Goal: Task Accomplishment & Management: Use online tool/utility

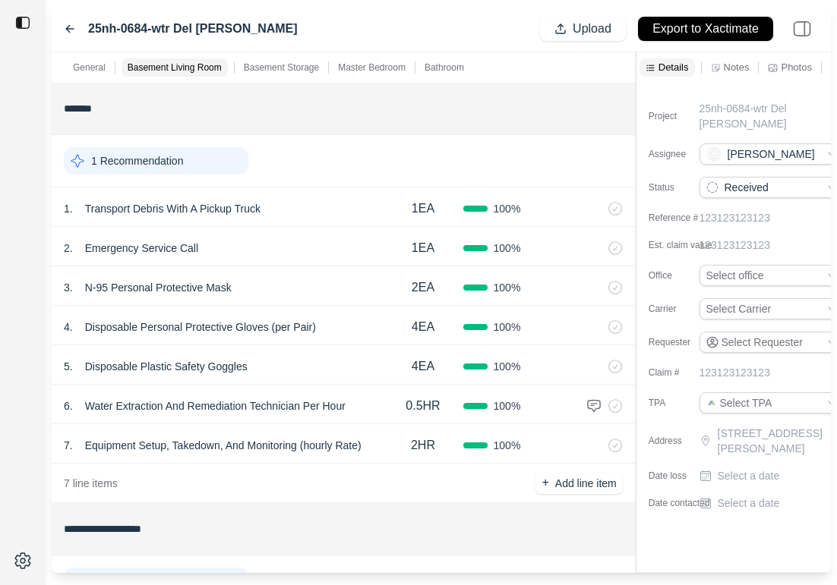
click at [65, 30] on icon at bounding box center [70, 29] width 12 height 12
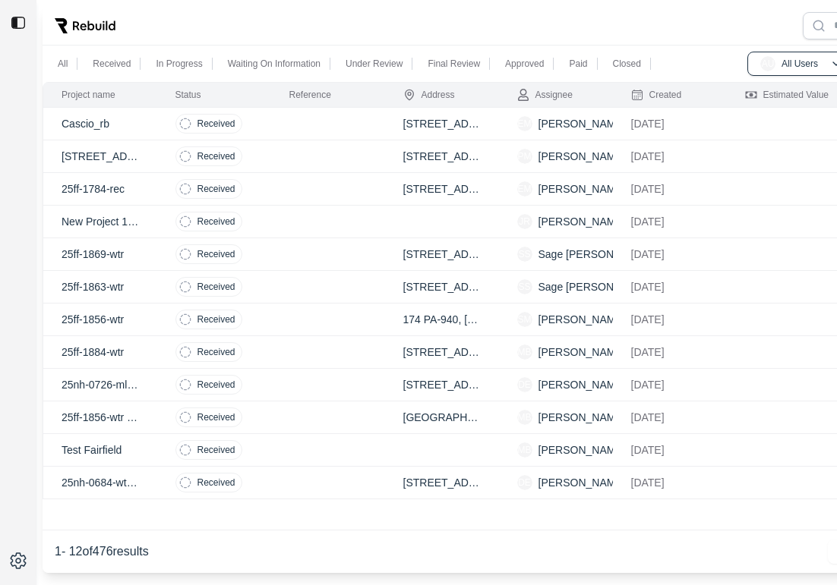
click at [340, 158] on td at bounding box center [328, 156] width 114 height 33
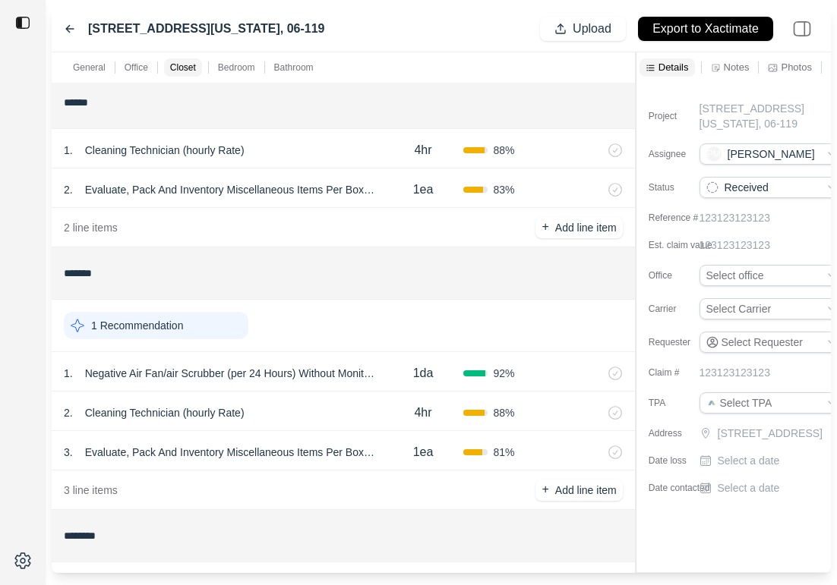
scroll to position [821, 0]
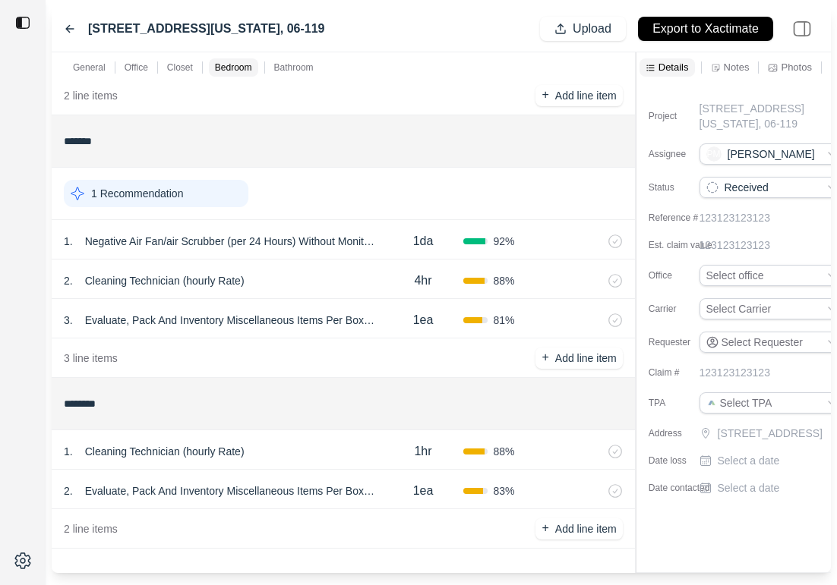
click at [353, 266] on div "2 . Cleaning Technician (hourly Rate) 4hr 88 %" at bounding box center [343, 279] width 583 height 39
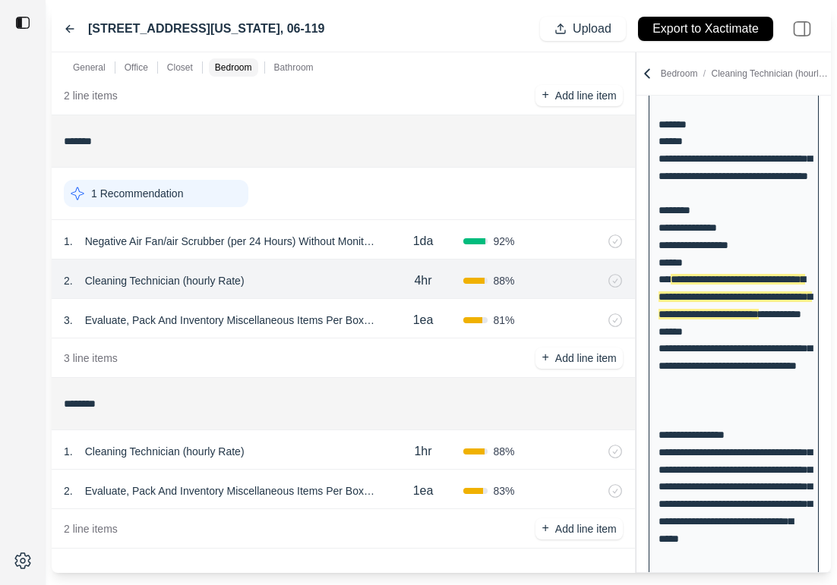
scroll to position [282, 0]
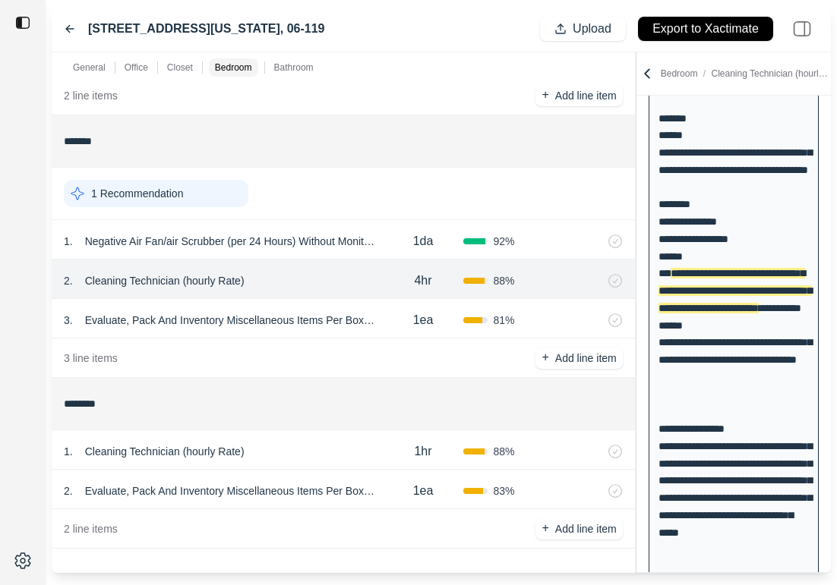
click at [389, 438] on div "1hr" at bounding box center [423, 452] width 80 height 30
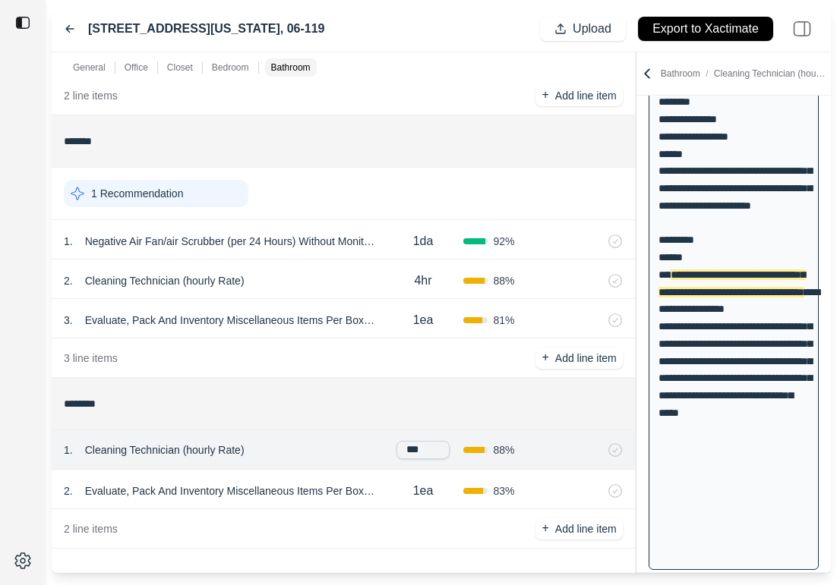
scroll to position [395, 0]
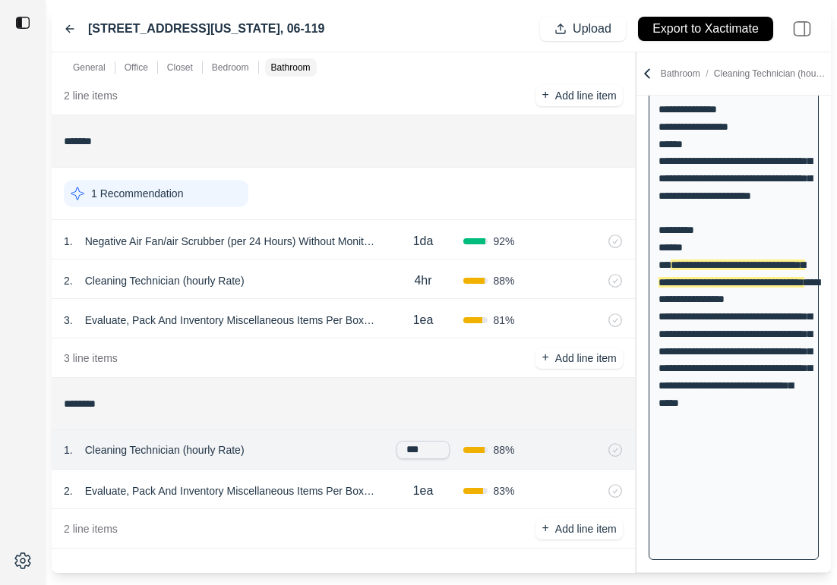
click at [378, 498] on p "Evaluate, Pack And Inventory Miscellaneous Items Per Box Small" at bounding box center [231, 491] width 304 height 21
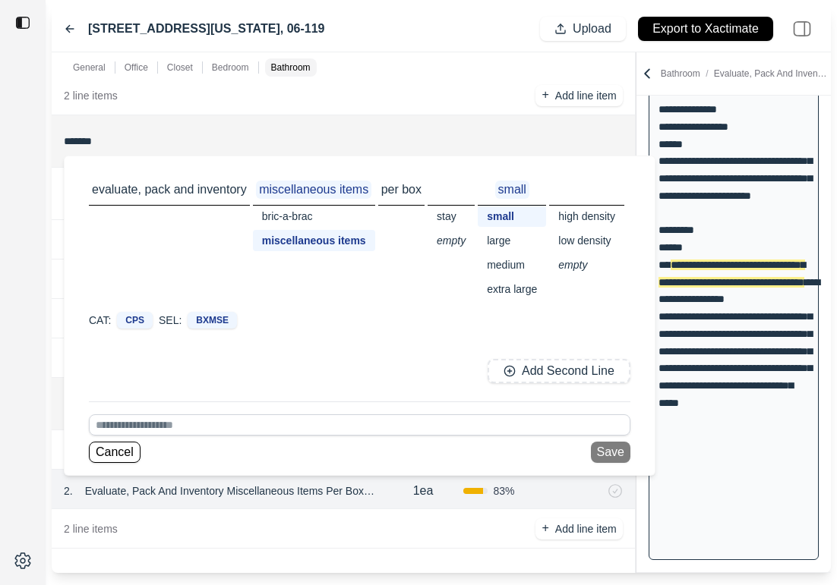
click at [393, 531] on div "2 line items + Add line item" at bounding box center [343, 528] width 583 height 39
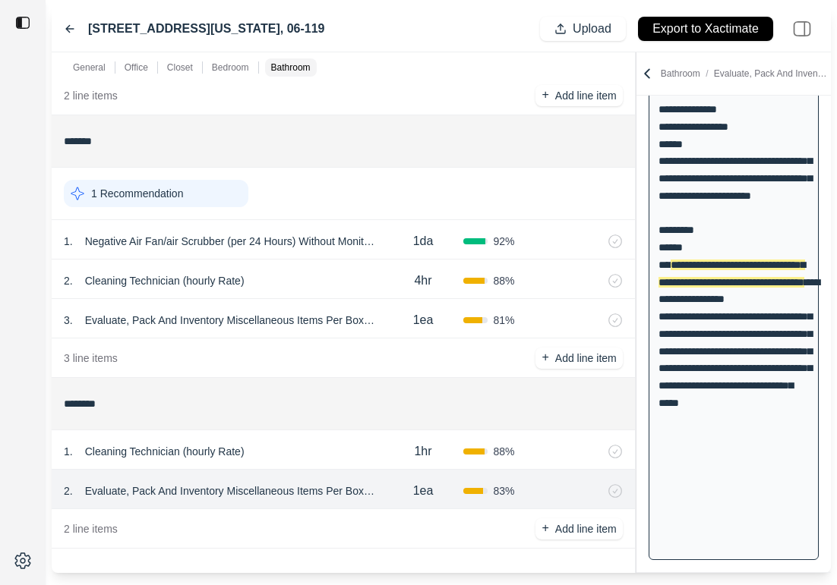
click at [392, 503] on div "1ea" at bounding box center [423, 491] width 80 height 30
click at [361, 453] on div "1 . Cleaning Technician (hourly Rate)" at bounding box center [223, 451] width 319 height 21
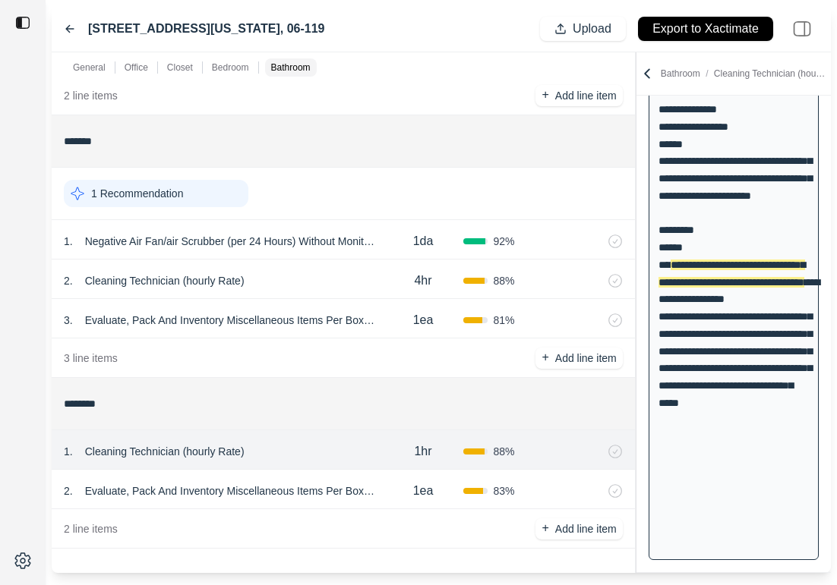
click at [339, 465] on div "1 . Cleaning Technician (hourly Rate) 1hr 88 %" at bounding box center [343, 449] width 583 height 39
click at [333, 459] on div "1 . Cleaning Technician (hourly Rate)" at bounding box center [223, 451] width 319 height 21
click at [403, 498] on div "1ea" at bounding box center [423, 491] width 80 height 30
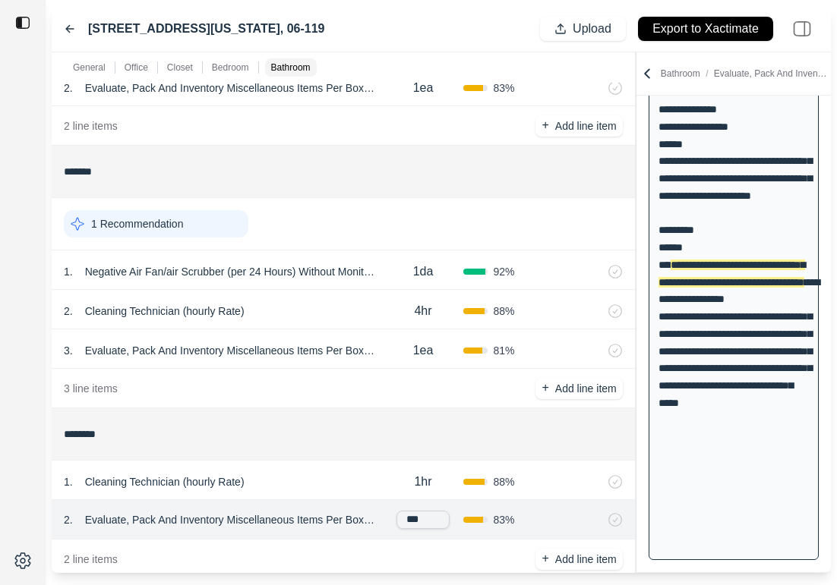
scroll to position [789, 0]
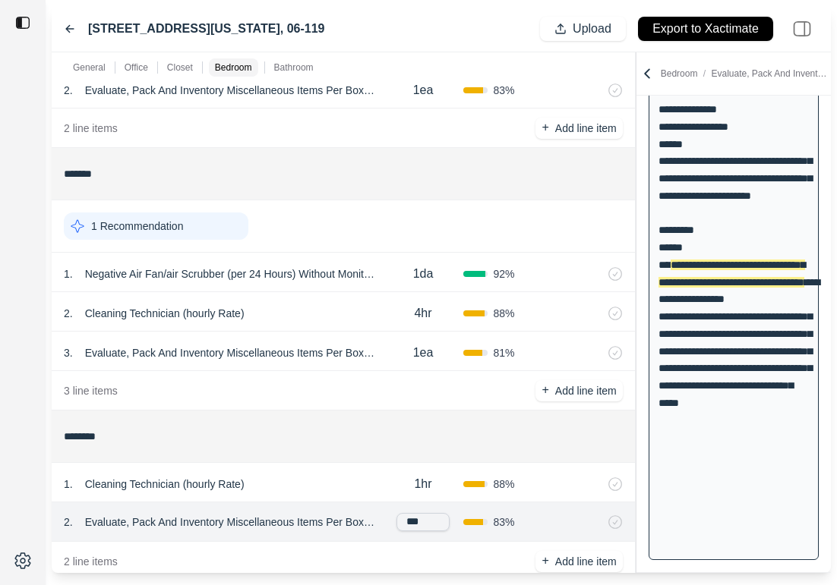
click at [393, 360] on div "1ea" at bounding box center [423, 353] width 80 height 30
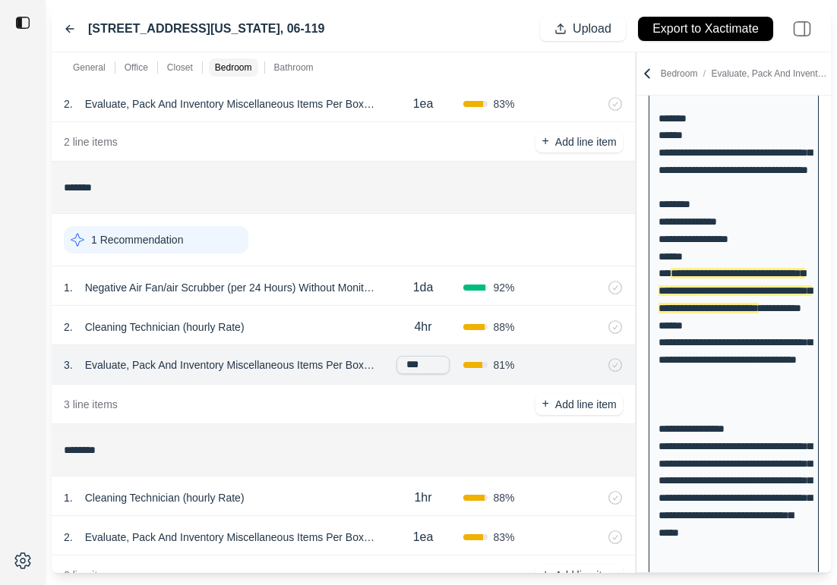
scroll to position [768, 0]
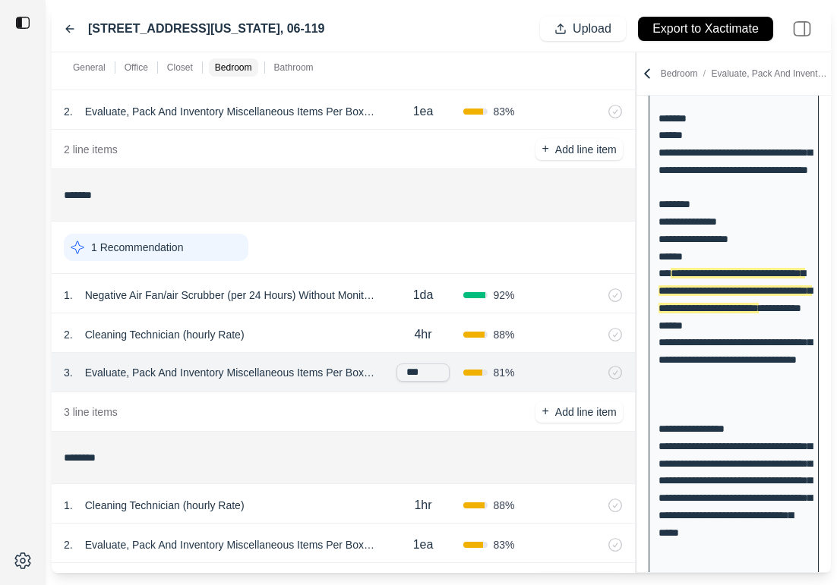
click at [344, 351] on div "2 . Cleaning Technician (hourly Rate) 4hr 88 %" at bounding box center [343, 333] width 583 height 39
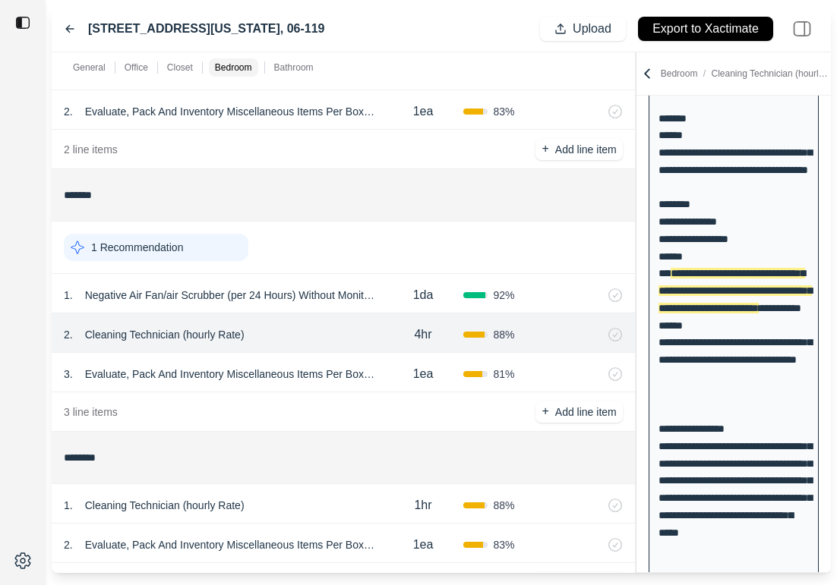
click at [390, 300] on div "1da" at bounding box center [423, 295] width 80 height 30
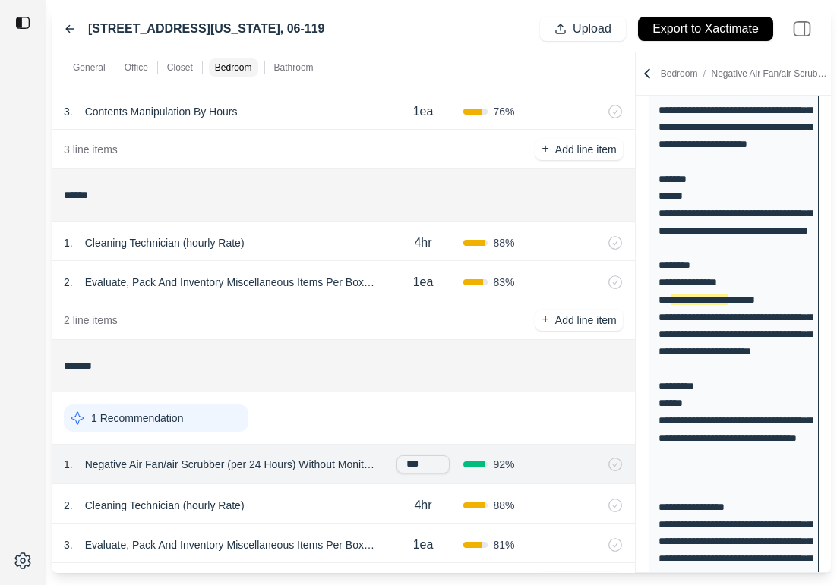
scroll to position [549, 0]
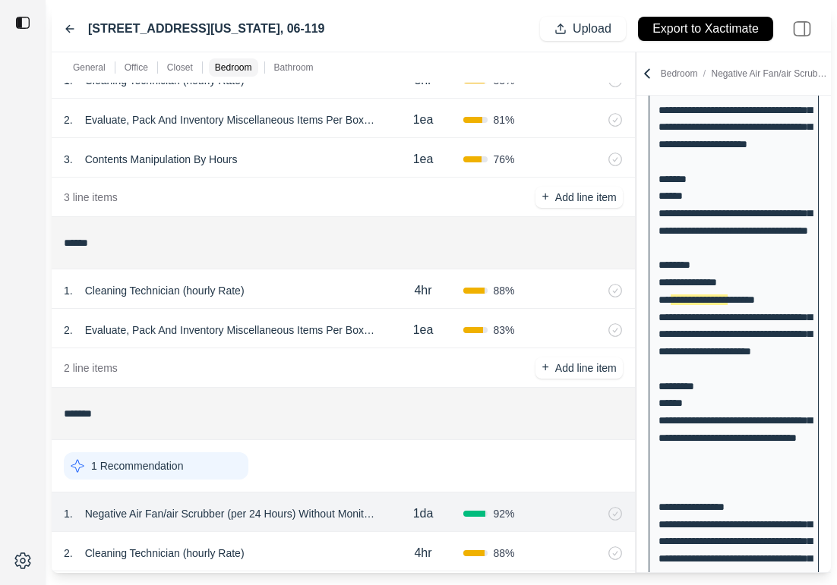
click at [400, 348] on div "2 line items + Add line item" at bounding box center [343, 367] width 583 height 39
click at [396, 331] on div "1ea" at bounding box center [423, 330] width 80 height 30
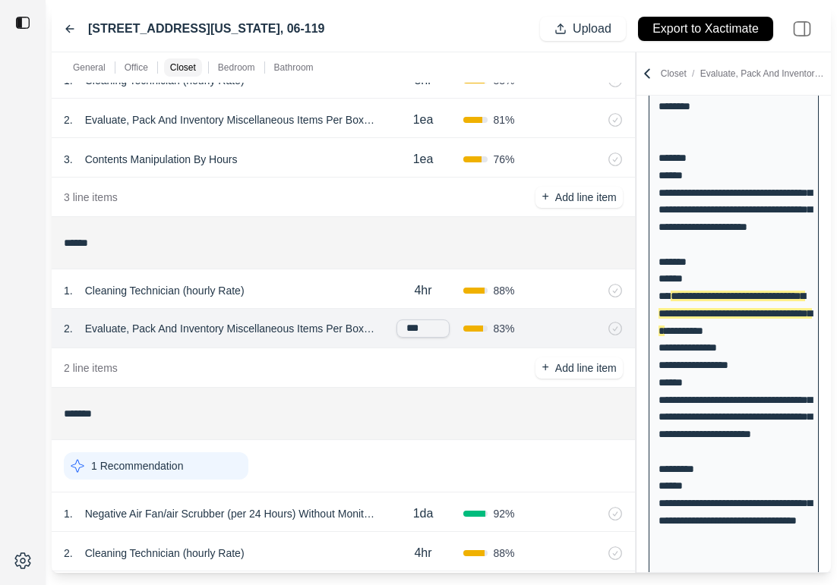
scroll to position [135, 0]
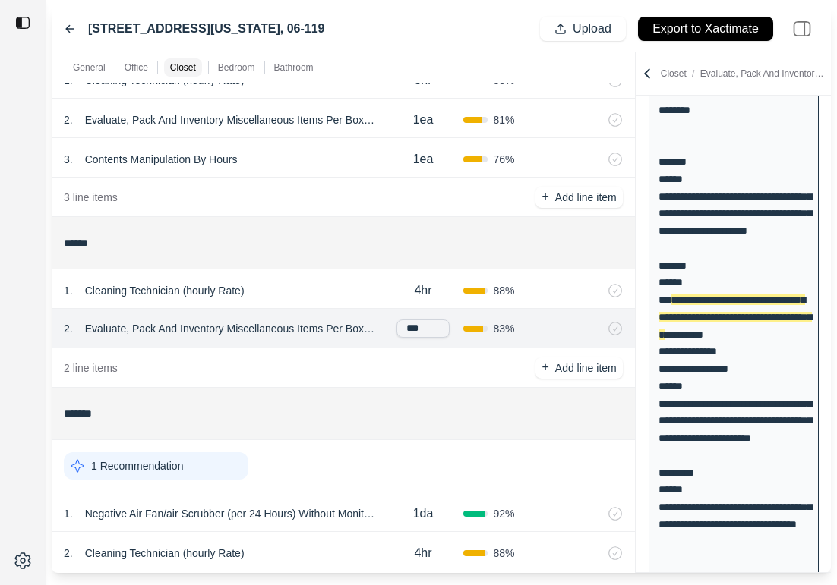
click at [348, 295] on div "1 . Cleaning Technician (hourly Rate)" at bounding box center [223, 290] width 319 height 21
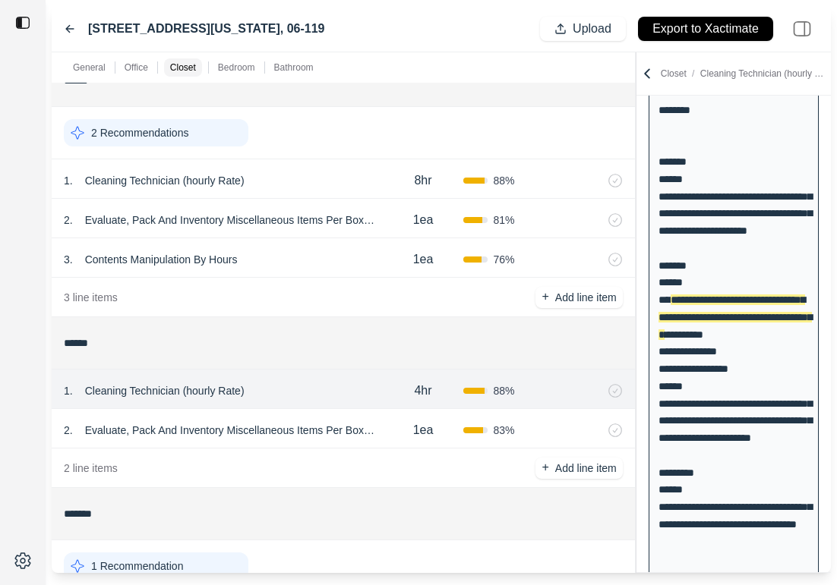
scroll to position [431, 0]
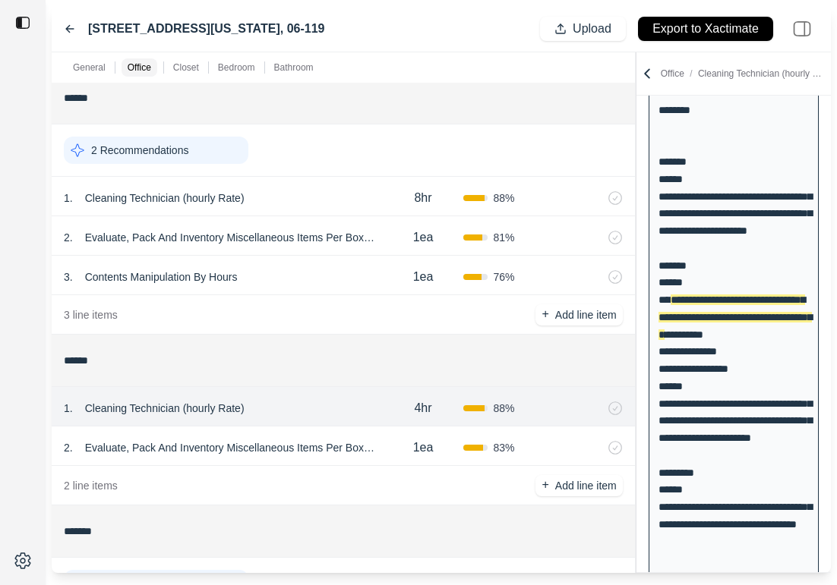
click at [356, 267] on div "3 . Contents Manipulation By Hours" at bounding box center [223, 276] width 319 height 21
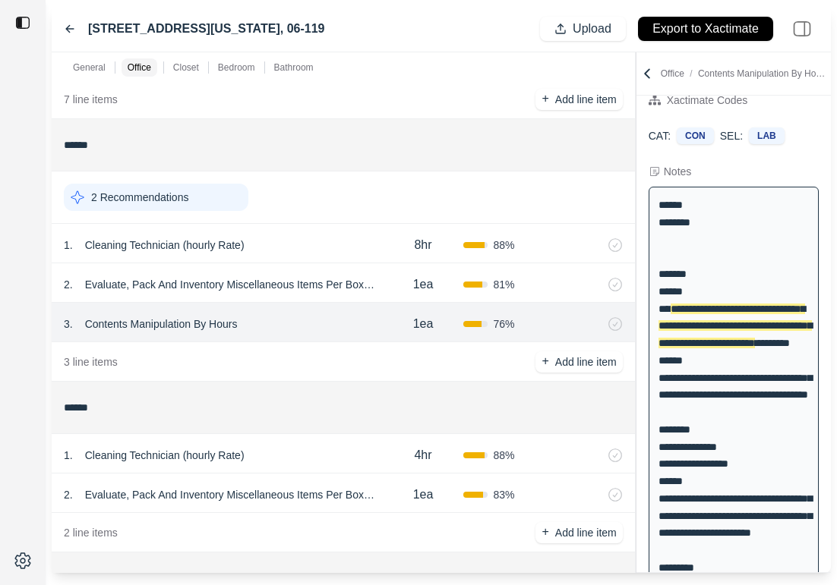
scroll to position [372, 0]
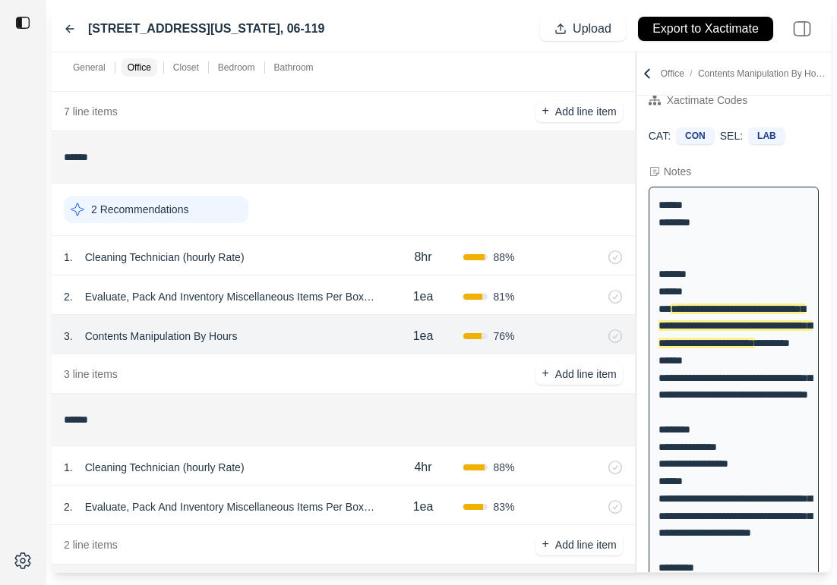
click at [386, 275] on div "1 . Cleaning Technician (hourly Rate) 8hr 88 %" at bounding box center [343, 255] width 583 height 39
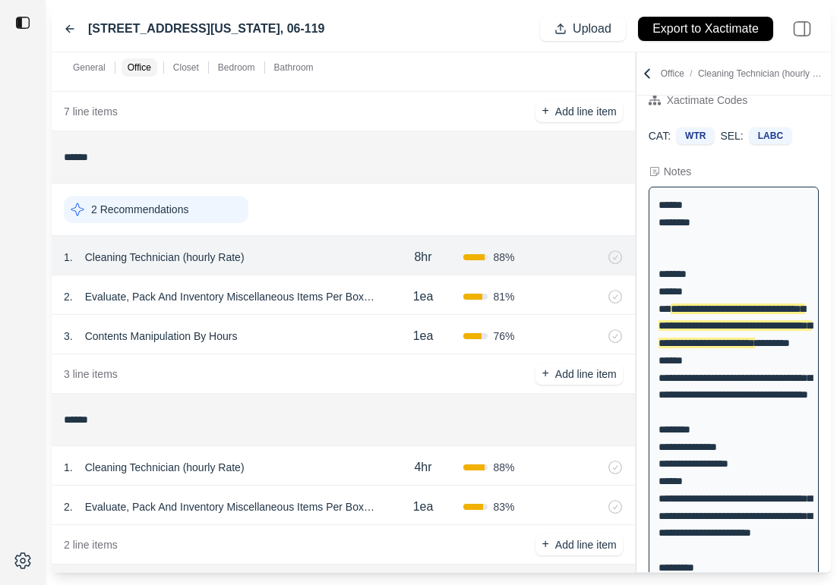
click at [386, 302] on div "1ea" at bounding box center [423, 297] width 80 height 30
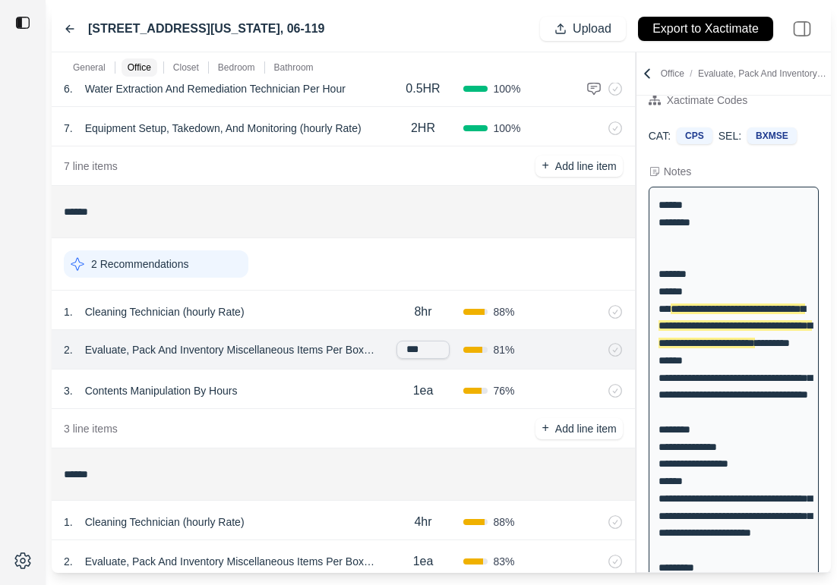
scroll to position [302, 0]
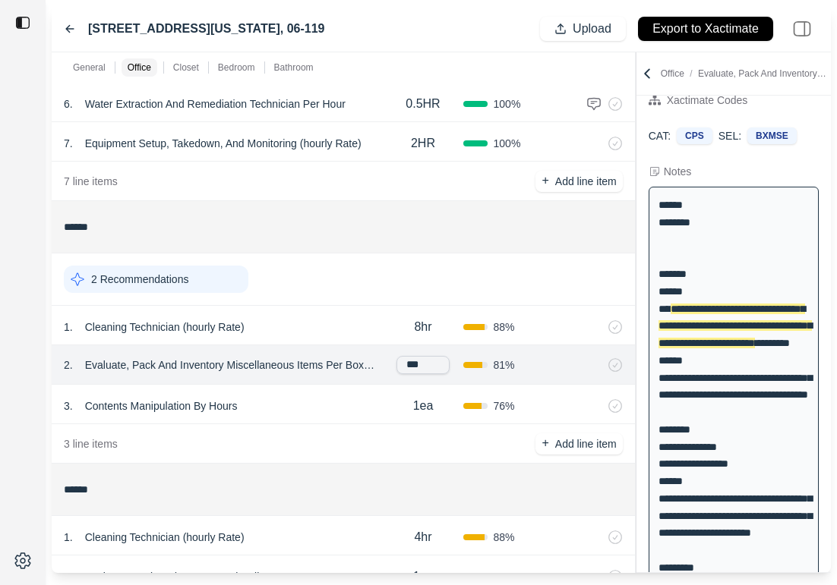
click at [348, 328] on div "1 . Cleaning Technician (hourly Rate)" at bounding box center [223, 327] width 319 height 21
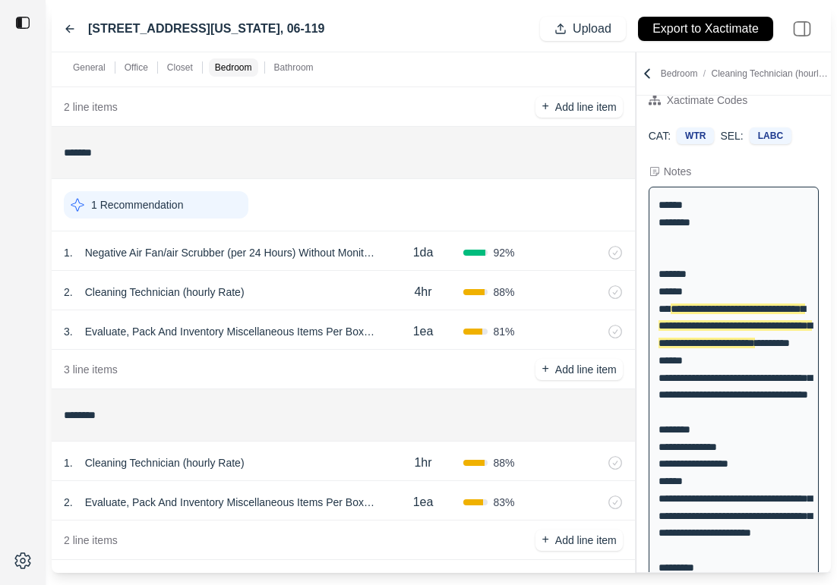
scroll to position [821, 0]
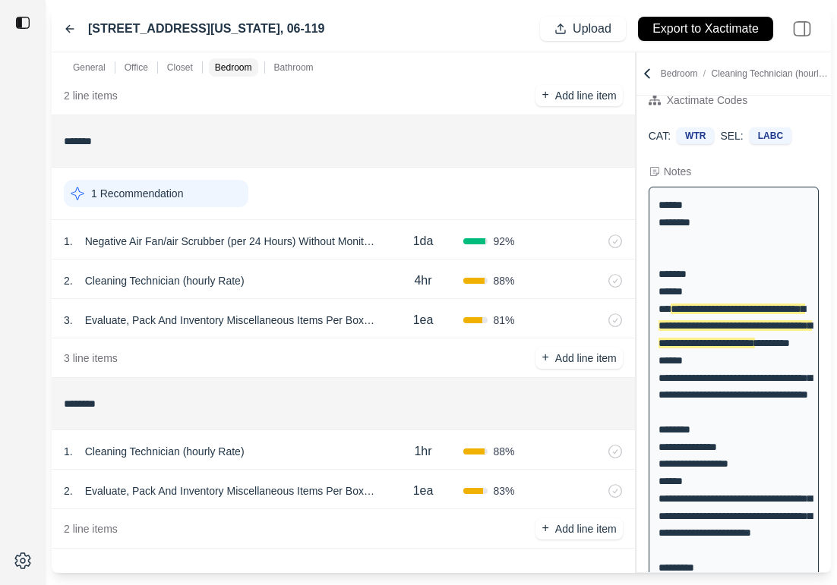
click at [61, 29] on div "[STREET_ADDRESS][US_STATE], 06-119 Upload Export to Xactimate" at bounding box center [441, 29] width 779 height 46
click at [67, 28] on icon at bounding box center [70, 29] width 8 height 7
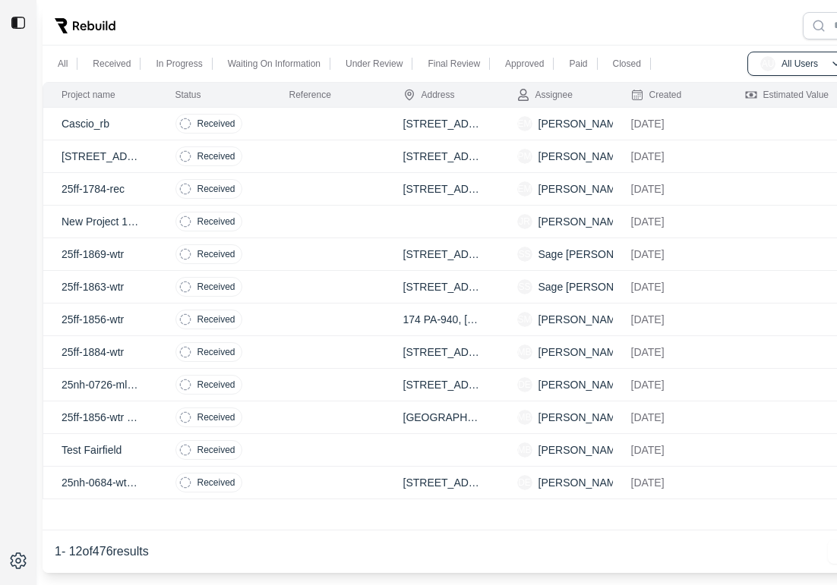
click at [302, 154] on td at bounding box center [328, 156] width 114 height 33
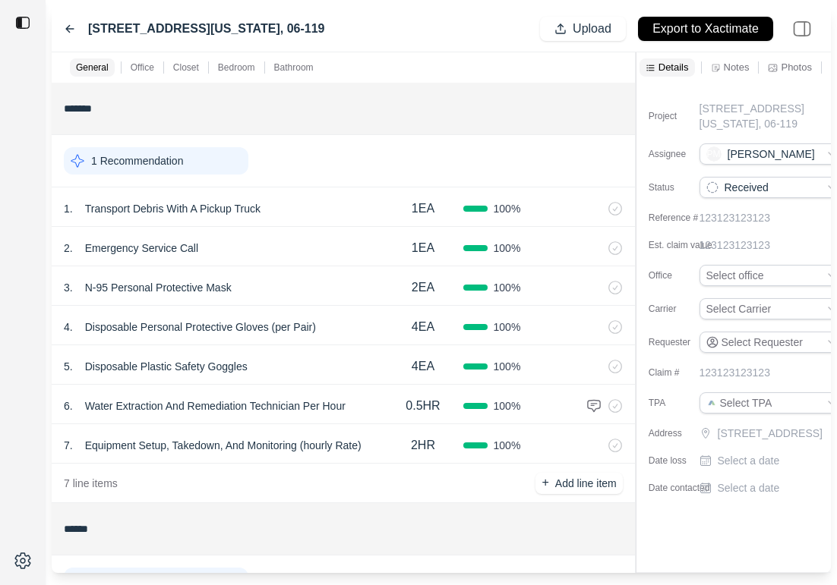
click at [66, 20] on div "[STREET_ADDRESS][US_STATE], 06-119" at bounding box center [194, 29] width 260 height 18
click at [71, 27] on icon at bounding box center [70, 29] width 12 height 12
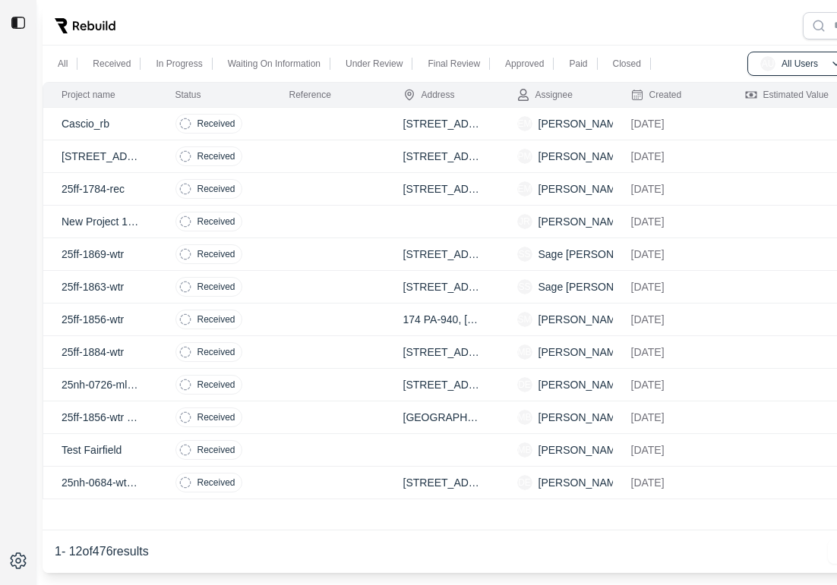
click at [511, 34] on div at bounding box center [502, 25] width 919 height 39
